Goal: Information Seeking & Learning: Find specific fact

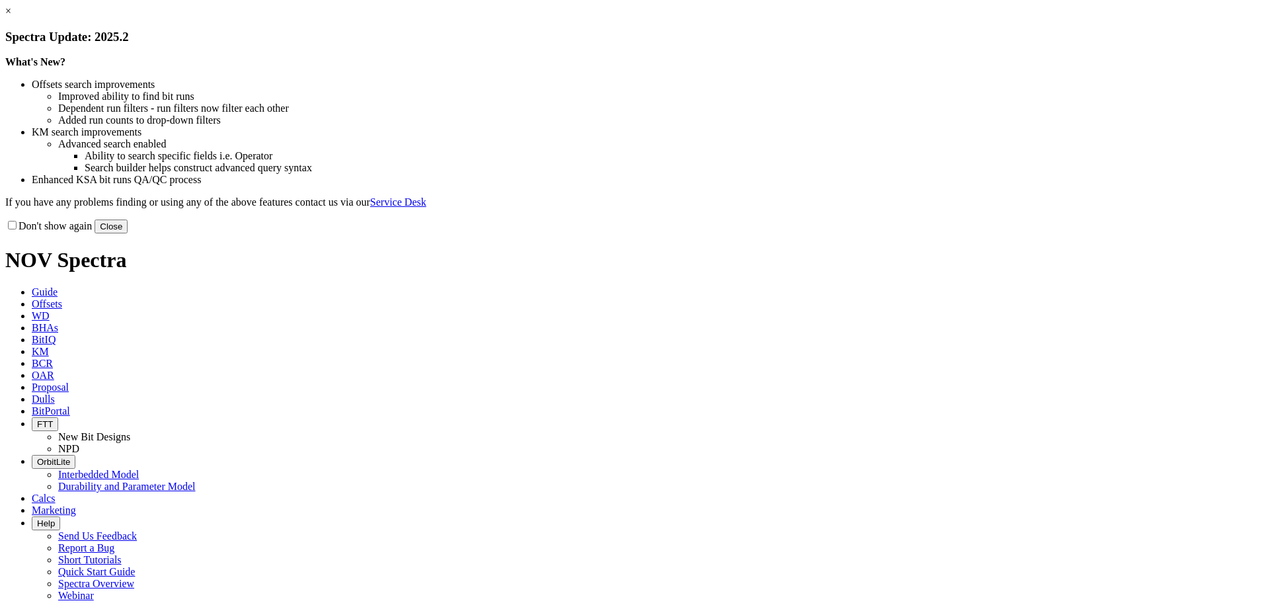
click at [11, 17] on link "×" at bounding box center [8, 10] width 6 height 11
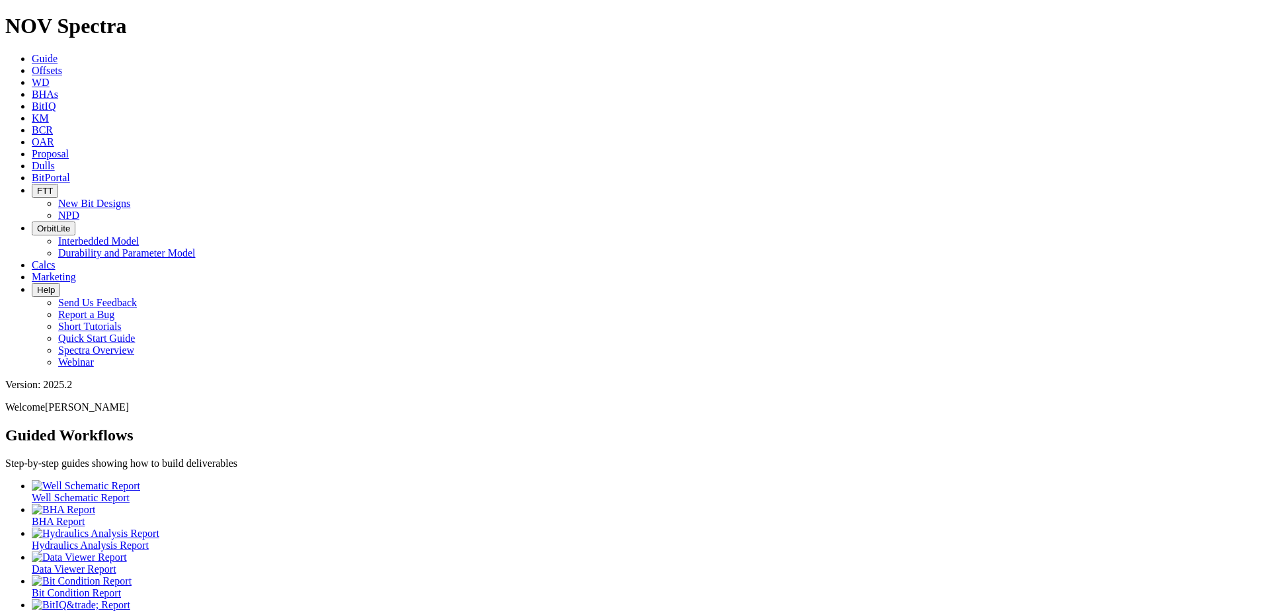
click at [32, 172] on icon at bounding box center [32, 177] width 0 height 11
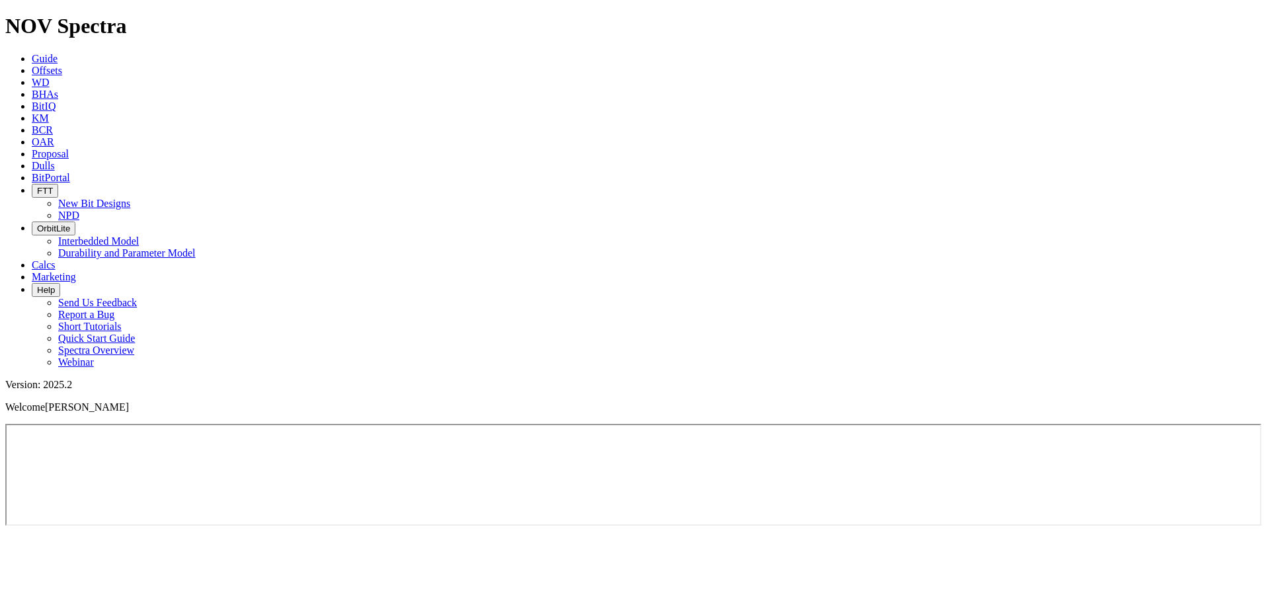
click at [49, 112] on span "KM" at bounding box center [40, 117] width 17 height 11
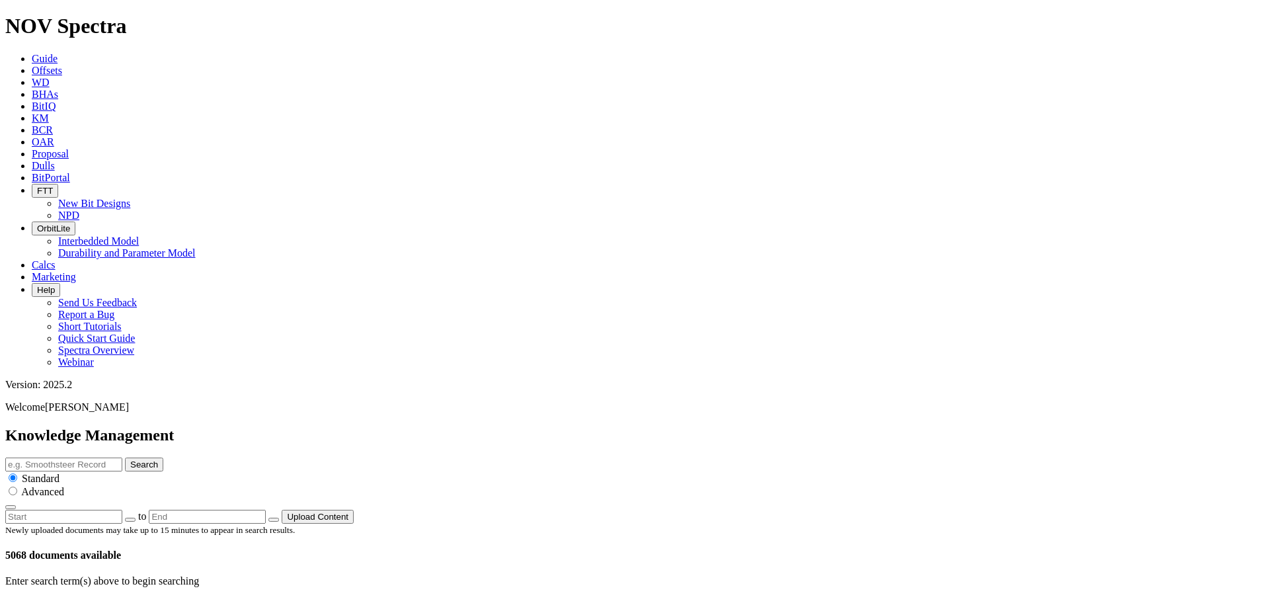
click at [122, 458] on input "text" at bounding box center [63, 465] width 117 height 14
type input "thermax"
click at [125, 458] on button "Search" at bounding box center [144, 465] width 38 height 14
click at [48, 604] on link at bounding box center [48, 609] width 0 height 11
